Goal: Navigation & Orientation: Find specific page/section

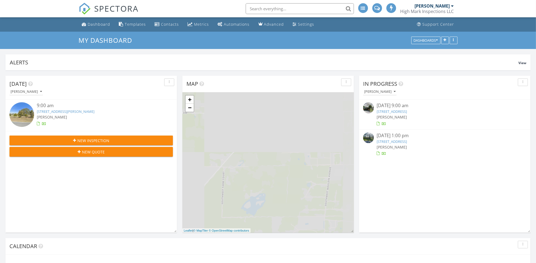
scroll to position [3, 3]
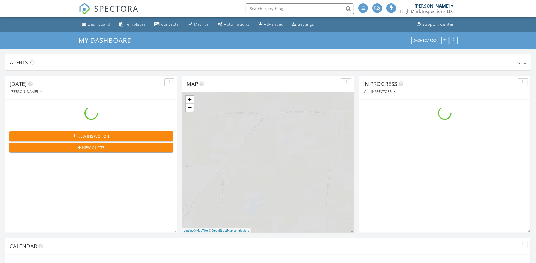
click at [198, 27] on link "Metrics" at bounding box center [199, 24] width 26 height 10
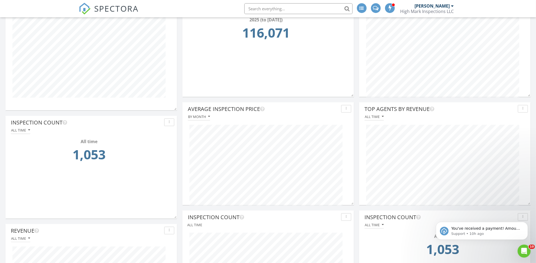
scroll to position [81, 0]
click at [472, 230] on p "You've received a payment! Amount $425.00 Fee $11.99 Net $413.01 Transaction # …" at bounding box center [486, 228] width 70 height 5
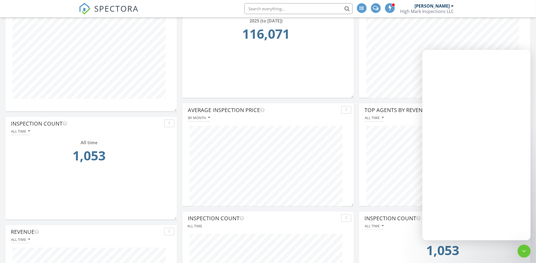
scroll to position [0, 0]
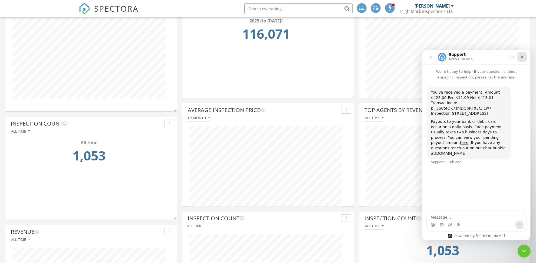
click at [522, 57] on icon "Close" at bounding box center [522, 56] width 4 height 4
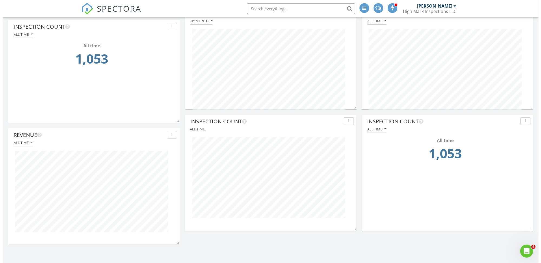
scroll to position [178, 0]
click at [198, 128] on div "All time" at bounding box center [268, 128] width 166 height 7
click at [348, 120] on div "button" at bounding box center [346, 121] width 5 height 4
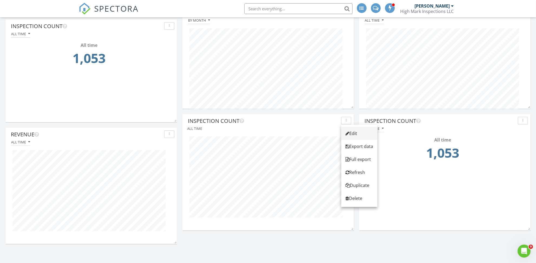
click at [355, 132] on div "Edit" at bounding box center [360, 133] width 28 height 6
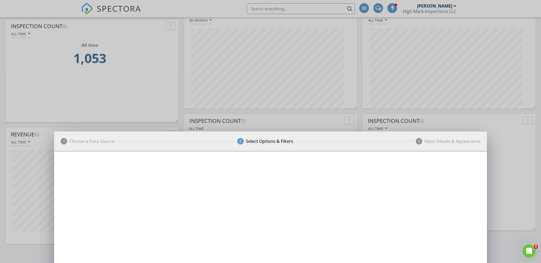
scroll to position [103, 173]
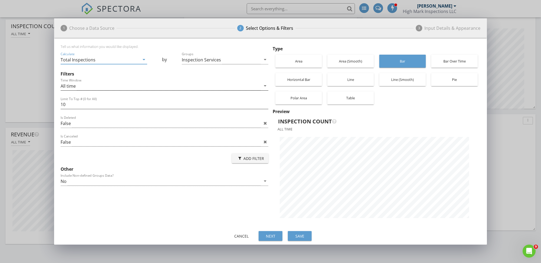
click at [265, 85] on icon "arrow_drop_down" at bounding box center [265, 86] width 6 height 6
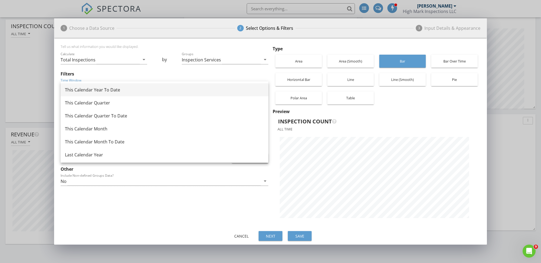
scroll to position [41, 0]
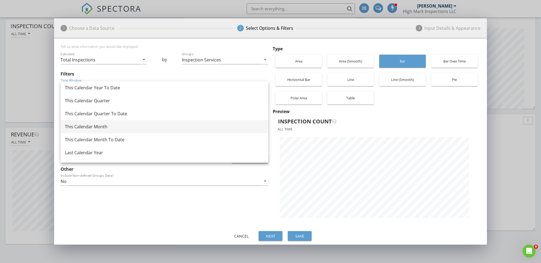
click at [175, 126] on div "This Calendar Month" at bounding box center [164, 126] width 199 height 6
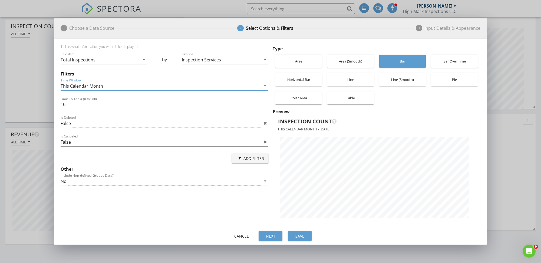
scroll to position [192, 433]
click at [265, 85] on icon "arrow_drop_down" at bounding box center [265, 86] width 6 height 6
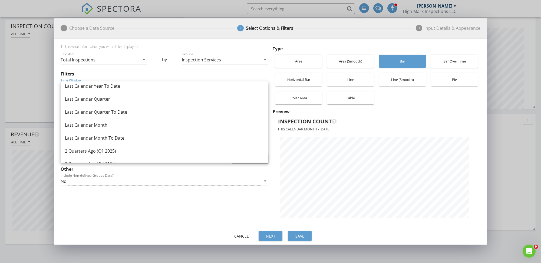
scroll to position [123, 0]
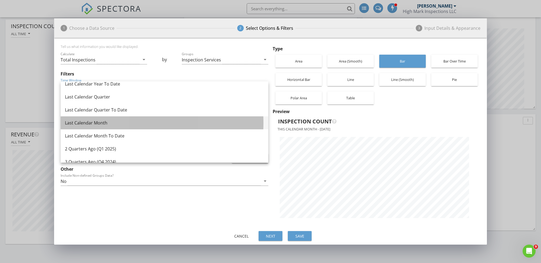
click at [148, 124] on div "Last Calendar Month" at bounding box center [164, 123] width 199 height 6
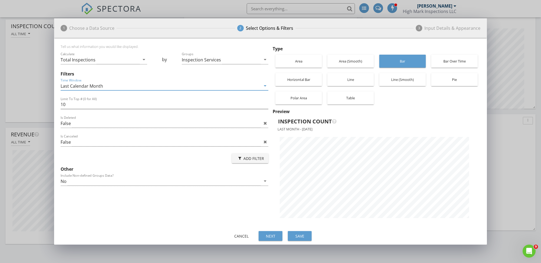
scroll to position [192, 433]
click at [266, 85] on icon "arrow_drop_down" at bounding box center [265, 86] width 6 height 6
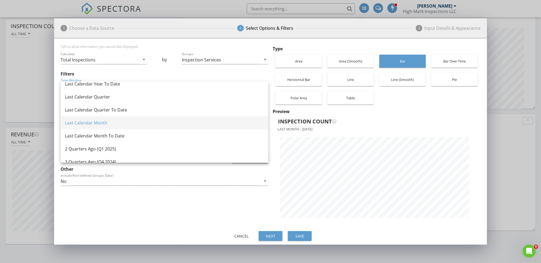
scroll to position [0, 0]
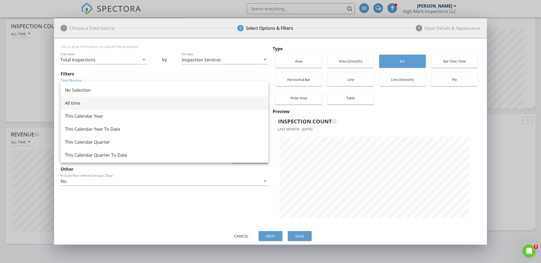
click at [107, 106] on div "All time" at bounding box center [164, 103] width 199 height 6
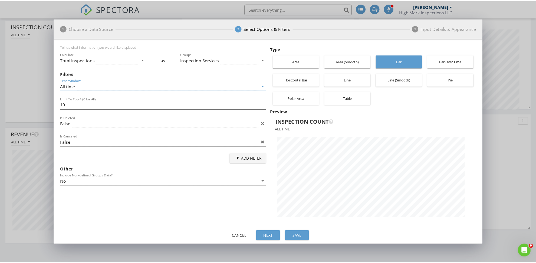
scroll to position [192, 433]
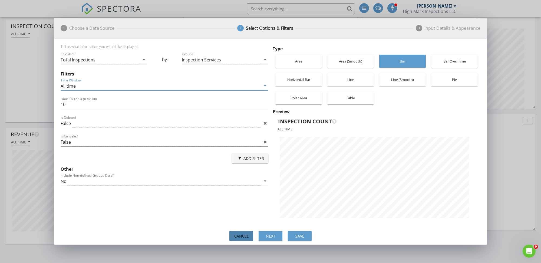
click at [241, 236] on div "Cancel" at bounding box center [241, 236] width 15 height 6
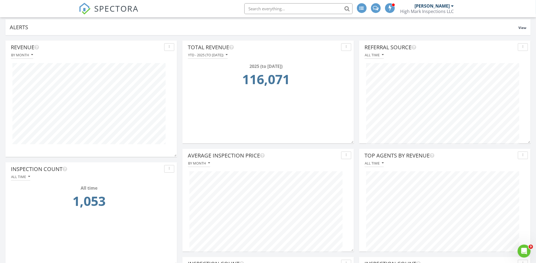
scroll to position [38, 0]
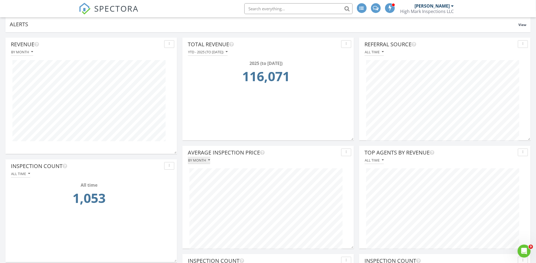
click at [205, 161] on div "By month" at bounding box center [199, 160] width 22 height 4
click at [346, 152] on icon "button" at bounding box center [346, 153] width 1 height 4
click at [363, 178] on div "Edit" at bounding box center [361, 178] width 31 height 6
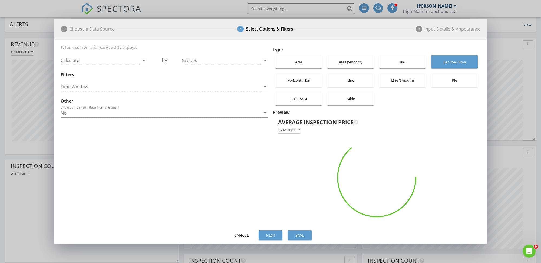
scroll to position [103, 173]
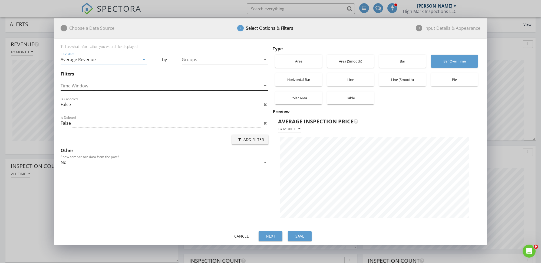
click at [265, 85] on icon "arrow_drop_down" at bounding box center [265, 86] width 6 height 6
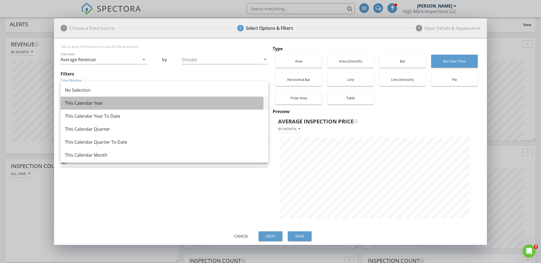
click at [198, 103] on div "This Calendar Year" at bounding box center [164, 103] width 199 height 6
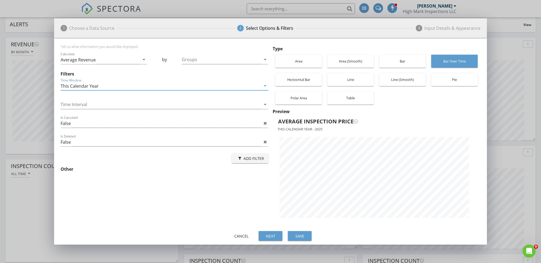
click at [265, 85] on icon "arrow_drop_down" at bounding box center [265, 86] width 6 height 6
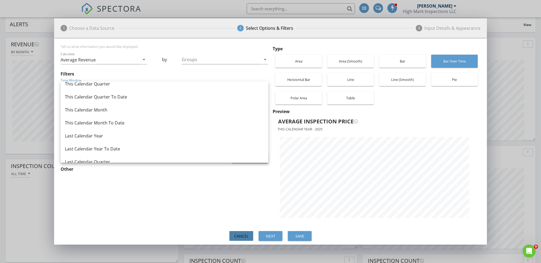
click at [238, 237] on div "Cancel" at bounding box center [241, 236] width 15 height 6
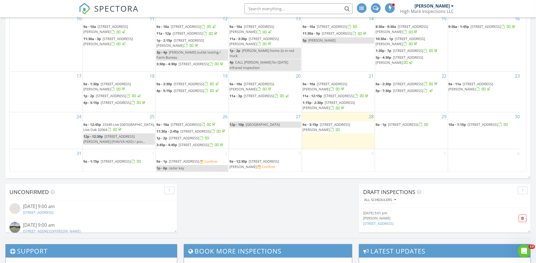
scroll to position [325, 0]
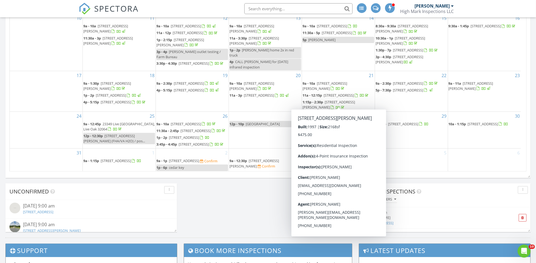
click at [323, 122] on span "4777 180th St, Wellborn 32094" at bounding box center [327, 127] width 48 height 10
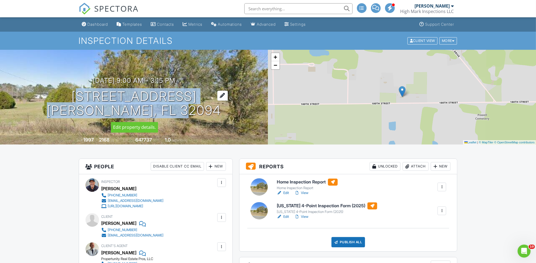
drag, startPoint x: 215, startPoint y: 106, endPoint x: 80, endPoint y: 98, distance: 135.4
click at [80, 98] on div "[DATE] 9:00 am - 3:15 pm [STREET_ADDRESS] [PERSON_NAME], FL 32094" at bounding box center [134, 97] width 268 height 41
copy h1 "[STREET_ADDRESS][PERSON_NAME]"
